Goal: Book appointment/travel/reservation

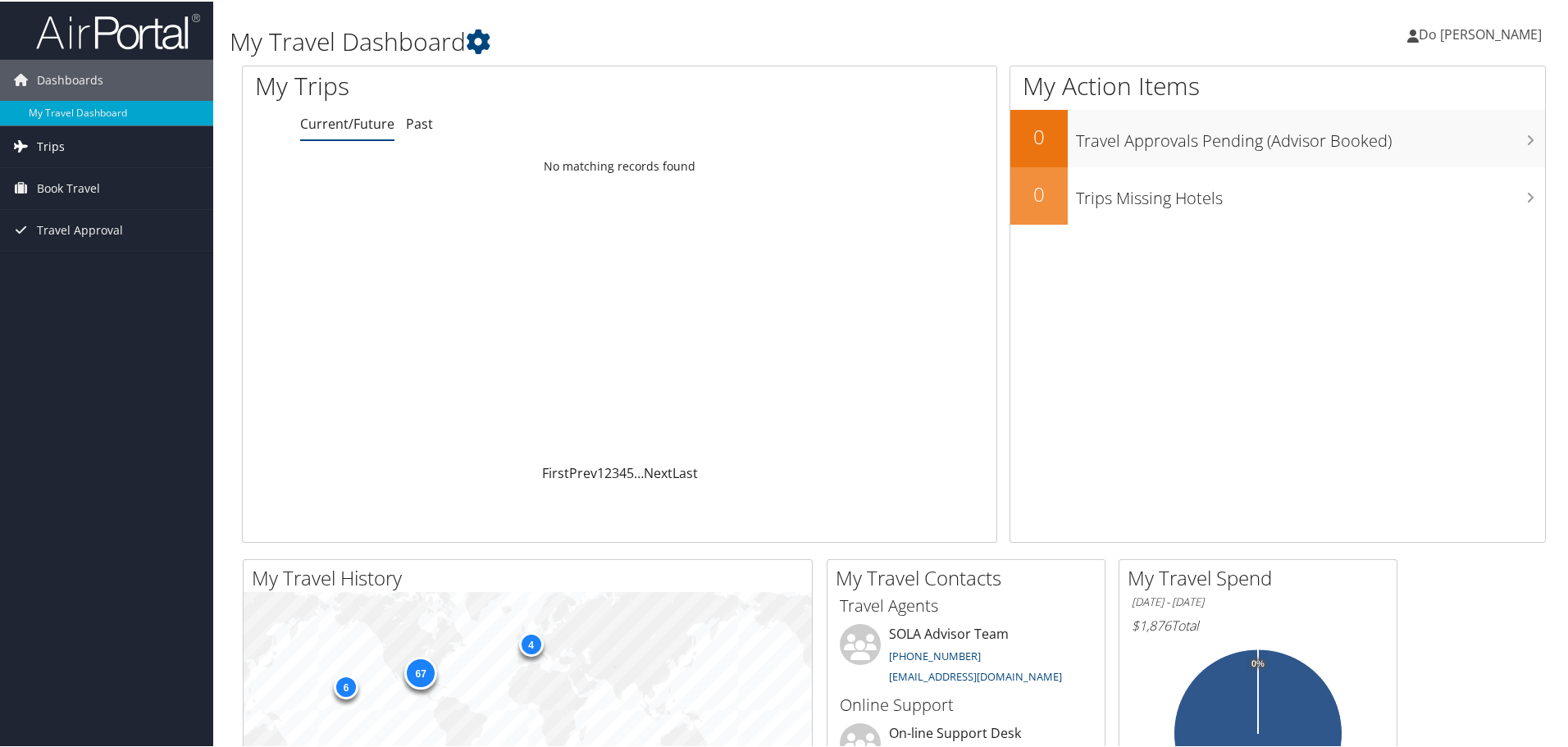
click at [52, 146] on span "Trips" at bounding box center [51, 144] width 28 height 41
click at [76, 260] on span "Book Travel" at bounding box center [69, 260] width 64 height 41
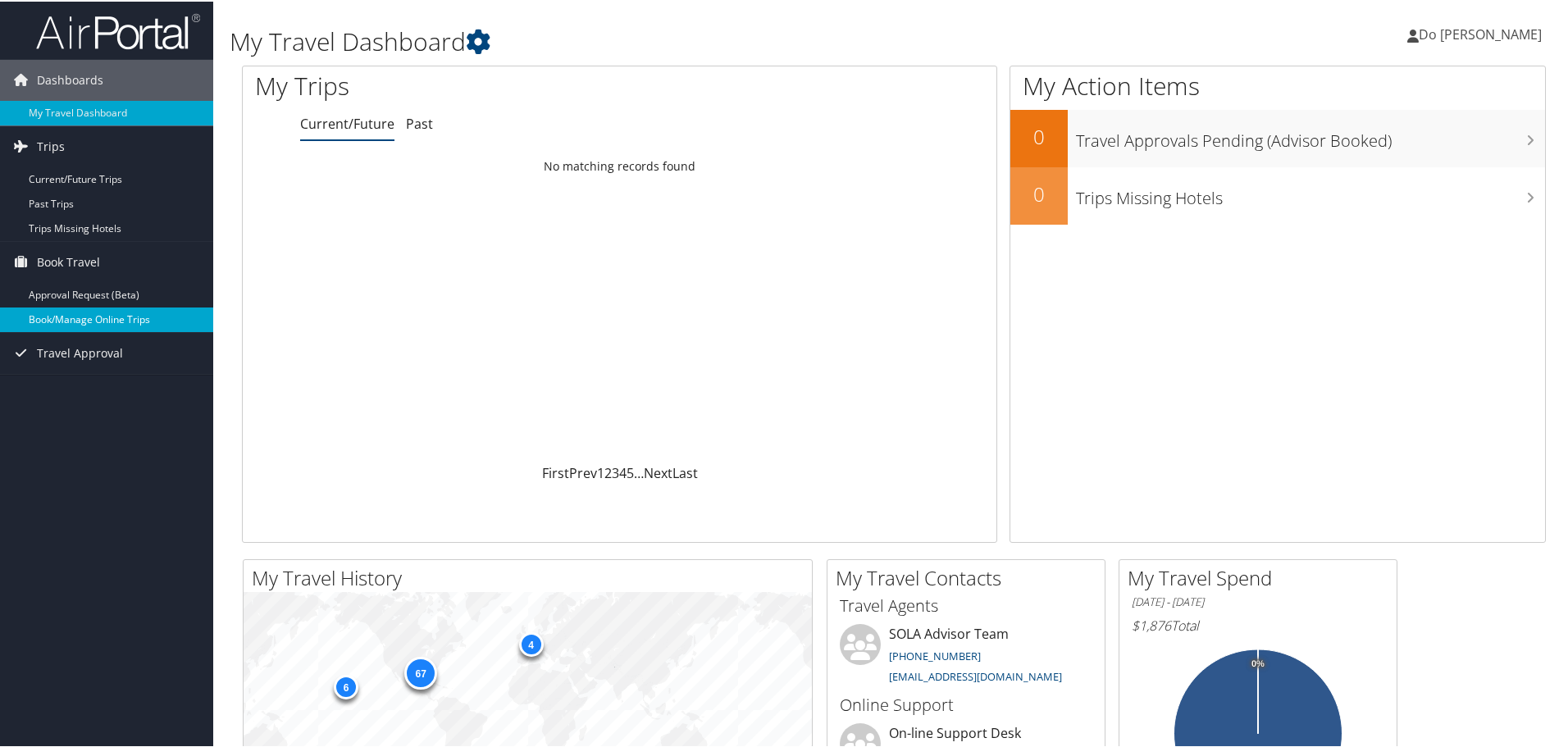
click at [81, 317] on link "Book/Manage Online Trips" at bounding box center [106, 318] width 214 height 25
